Goal: Find specific page/section: Find specific page/section

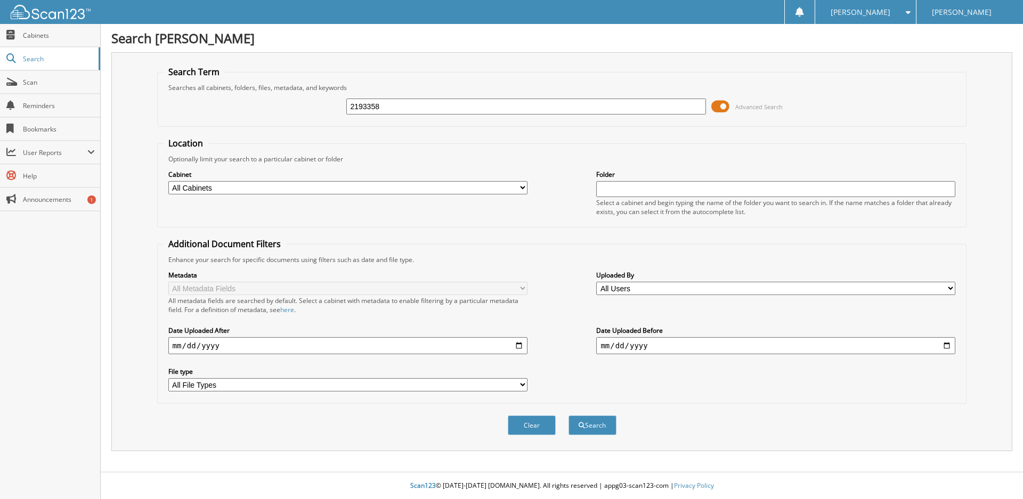
type input "2193358"
click at [568, 416] on button "Search" at bounding box center [592, 426] width 48 height 20
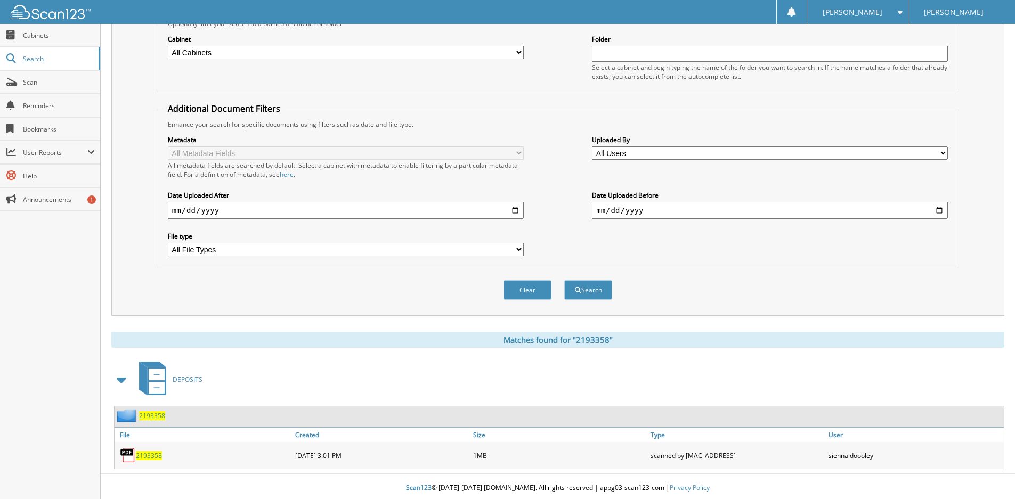
scroll to position [138, 0]
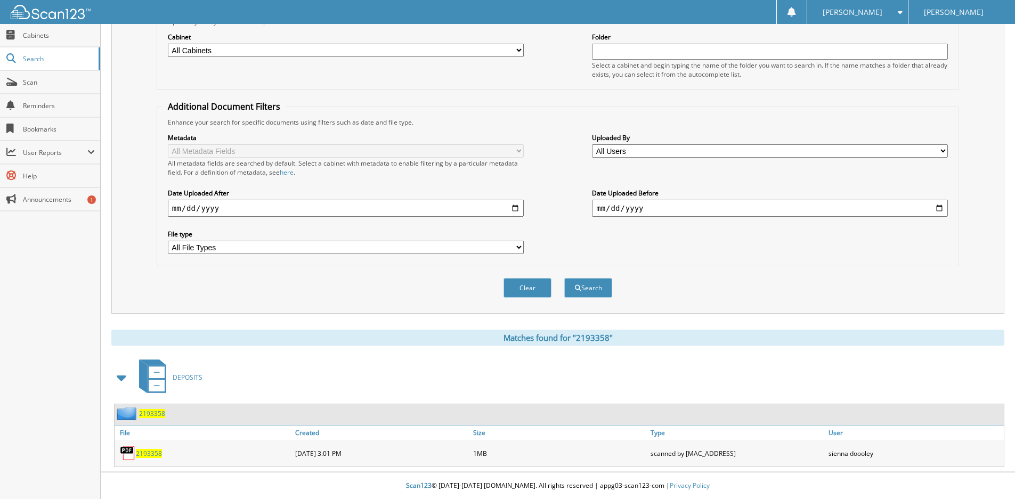
click at [143, 452] on span "2193358" at bounding box center [149, 453] width 26 height 9
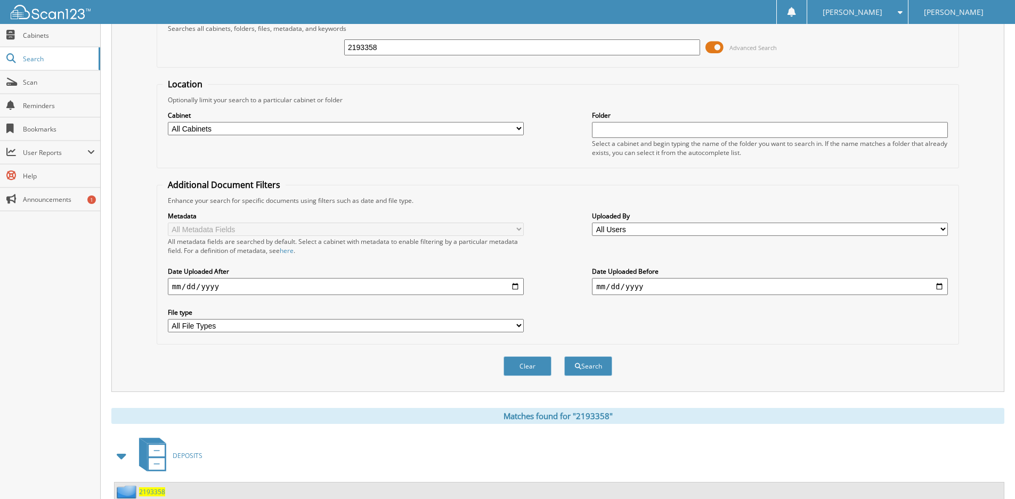
scroll to position [0, 0]
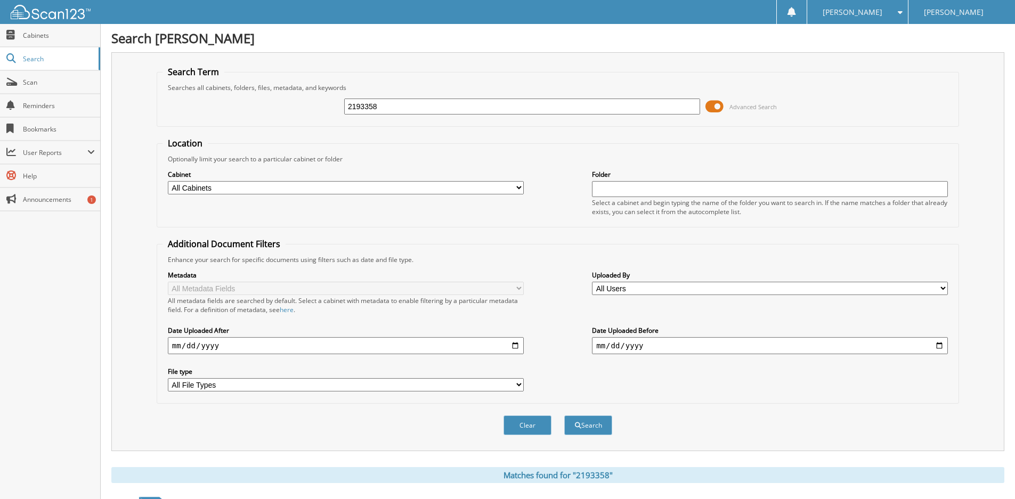
click at [514, 78] on fieldset "Search Term Searches all cabinets, folders, files, metadata, and keywords 21933…" at bounding box center [558, 96] width 802 height 61
click at [42, 38] on span "Cabinets" at bounding box center [59, 35] width 72 height 9
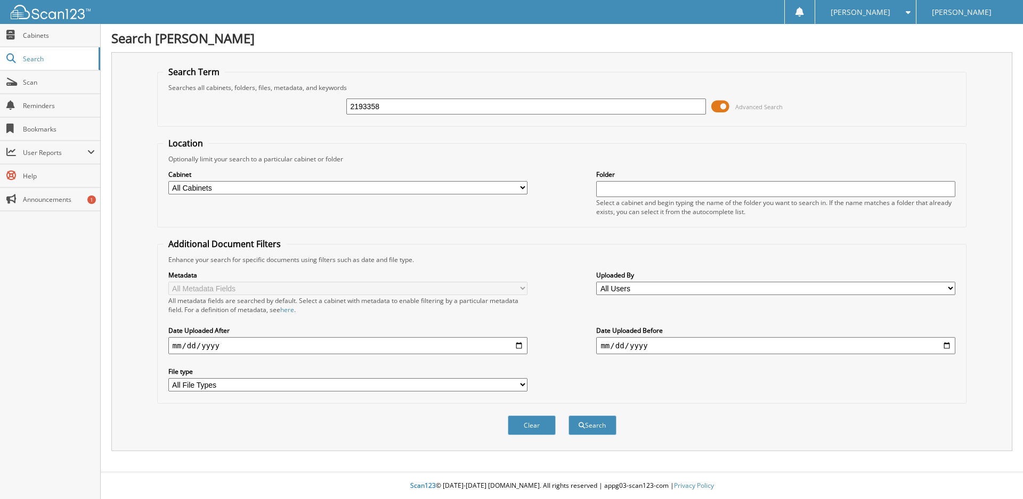
type input "2193358"
click at [568, 416] on button "Search" at bounding box center [592, 426] width 48 height 20
